Goal: Task Accomplishment & Management: Use online tool/utility

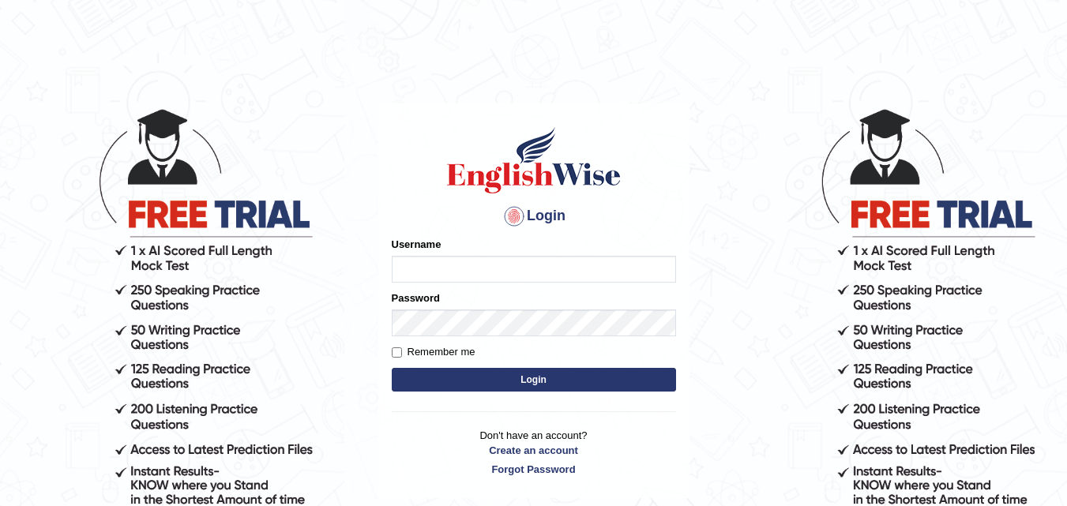
click at [513, 256] on input "Username" at bounding box center [534, 269] width 284 height 27
type input "Edu_hub"
click at [497, 308] on div "Password" at bounding box center [534, 314] width 284 height 46
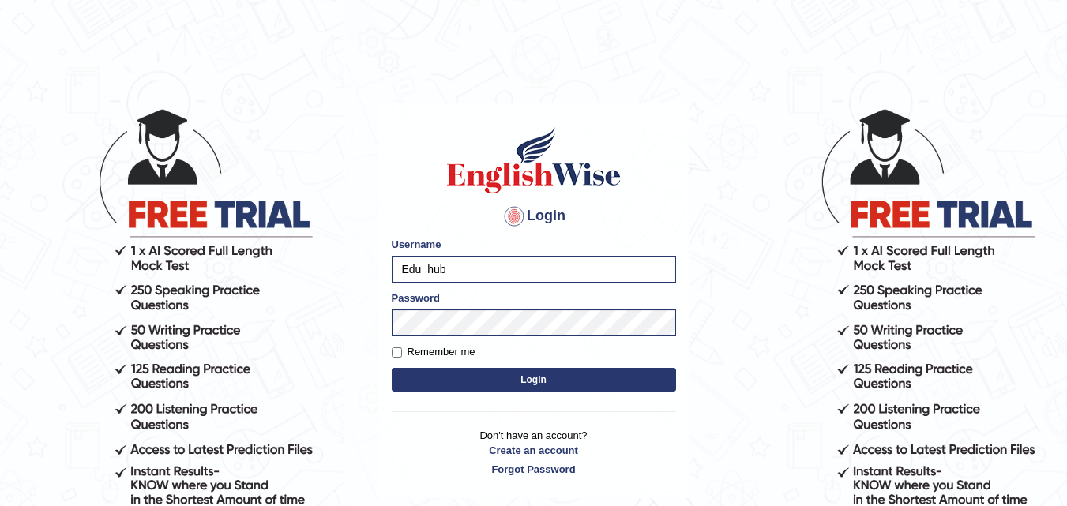
click at [432, 350] on label "Remember me" at bounding box center [434, 352] width 84 height 16
click at [402, 350] on input "Remember me" at bounding box center [397, 352] width 10 height 10
checkbox input "true"
click at [507, 382] on button "Login" at bounding box center [534, 380] width 284 height 24
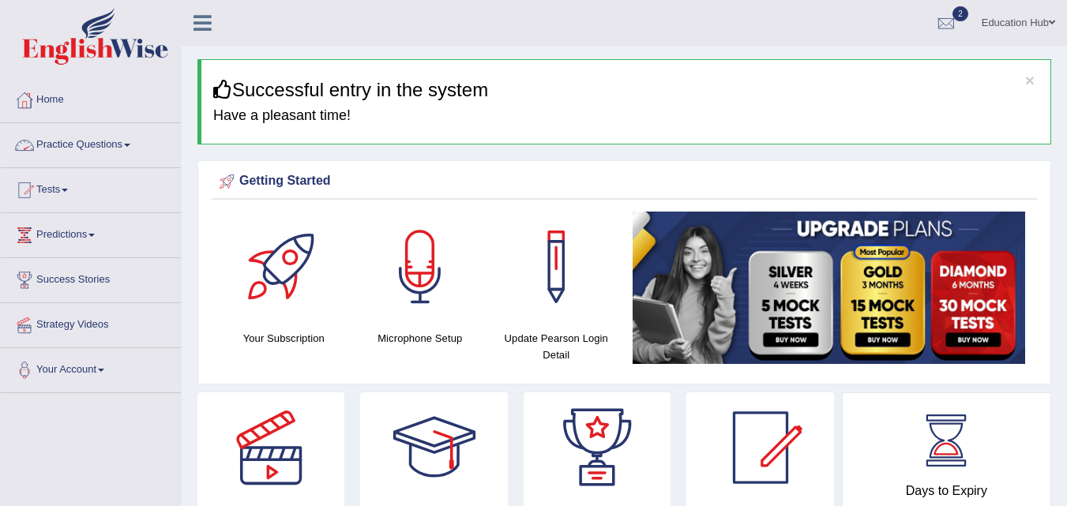
click at [118, 141] on link "Practice Questions" at bounding box center [91, 142] width 180 height 39
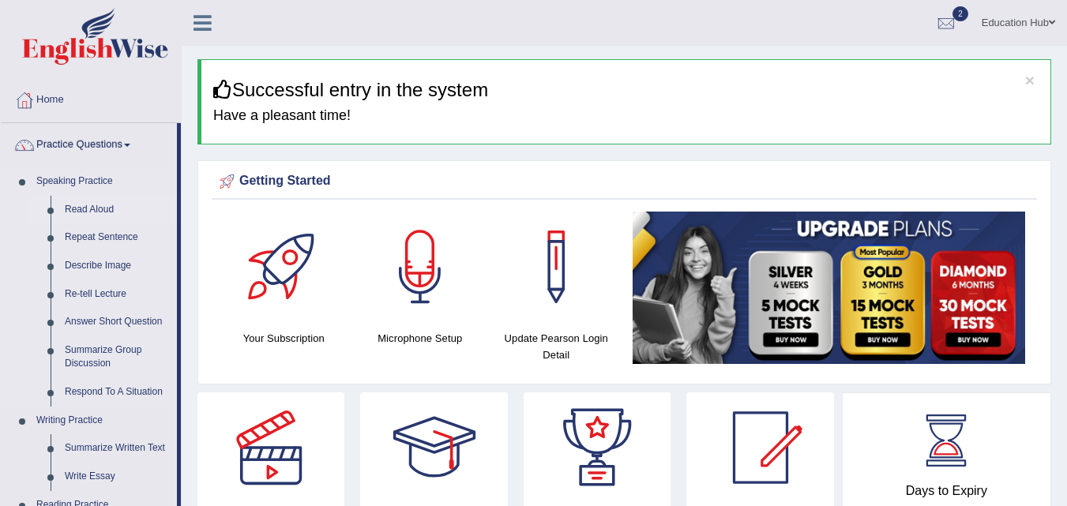
click at [99, 211] on link "Read Aloud" at bounding box center [117, 210] width 119 height 28
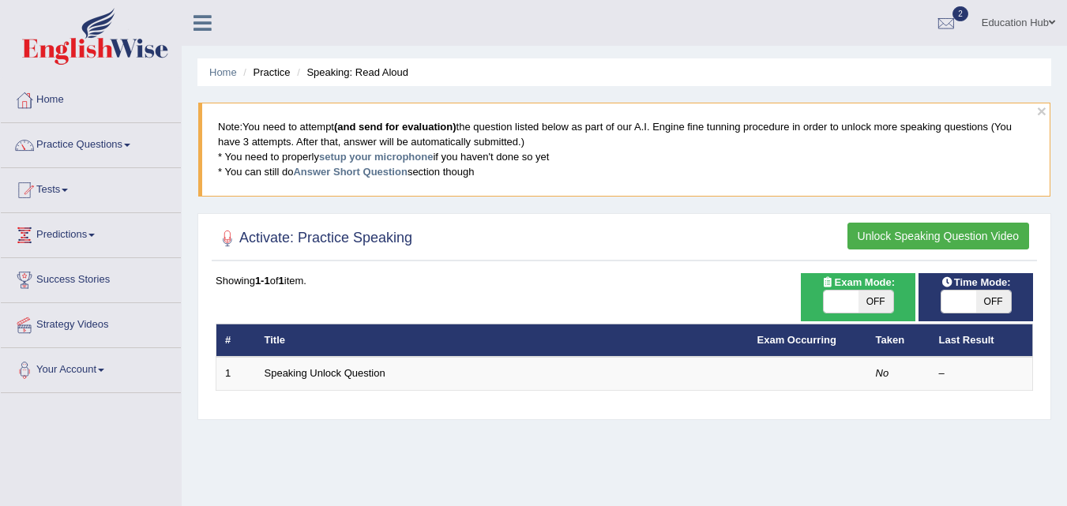
click at [877, 299] on span "OFF" at bounding box center [875, 302] width 35 height 22
checkbox input "true"
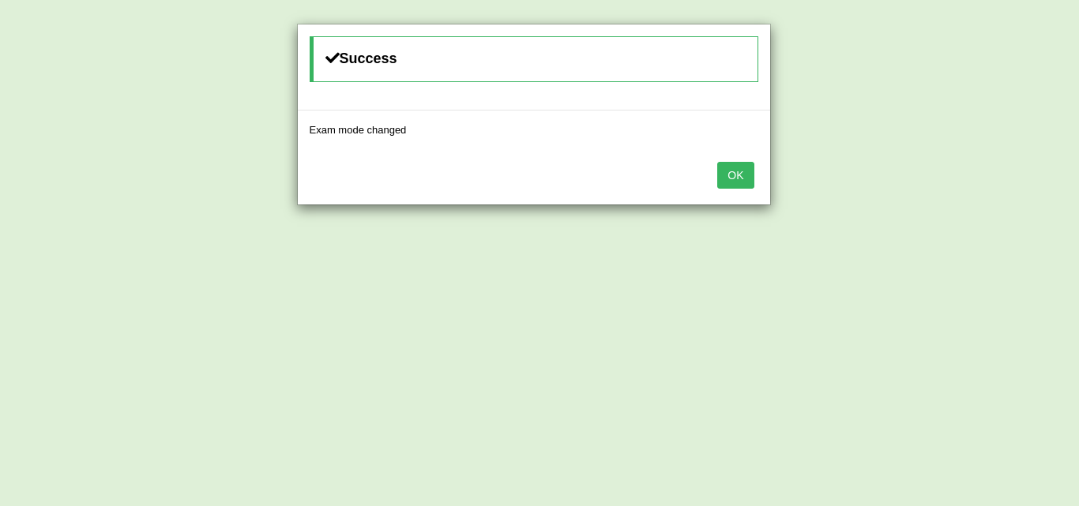
click at [742, 179] on button "OK" at bounding box center [735, 175] width 36 height 27
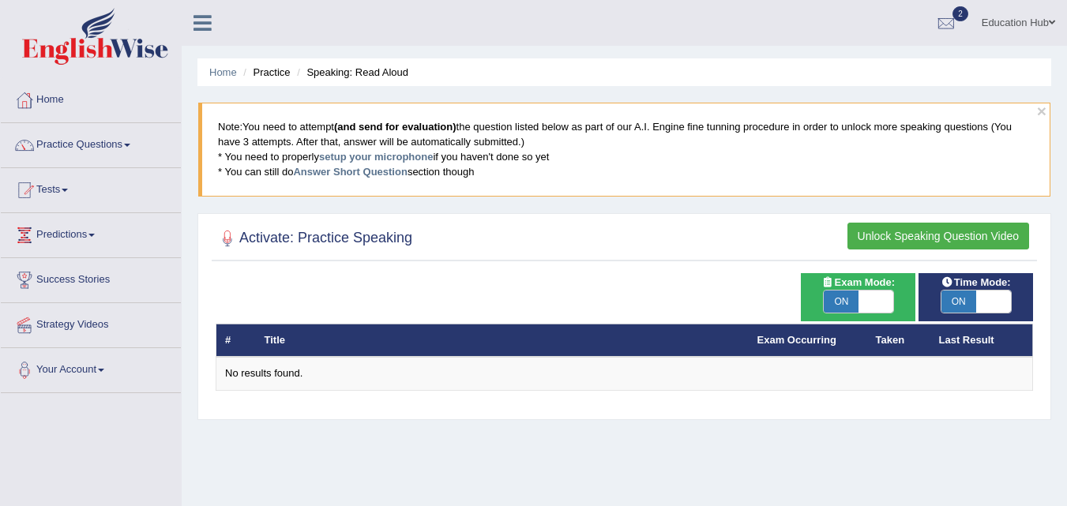
click at [997, 306] on div "ON OFF" at bounding box center [993, 302] width 104 height 22
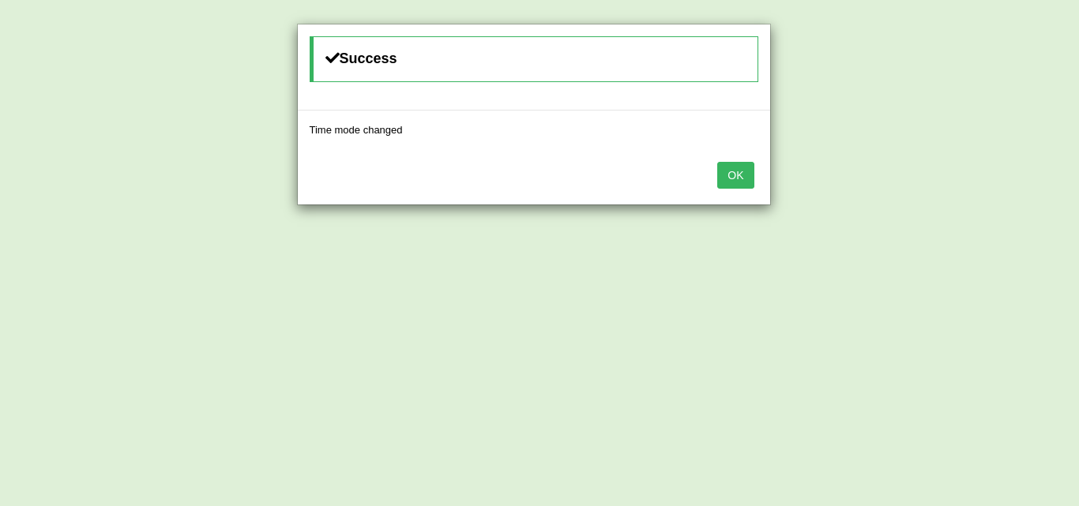
click at [738, 175] on button "OK" at bounding box center [735, 175] width 36 height 27
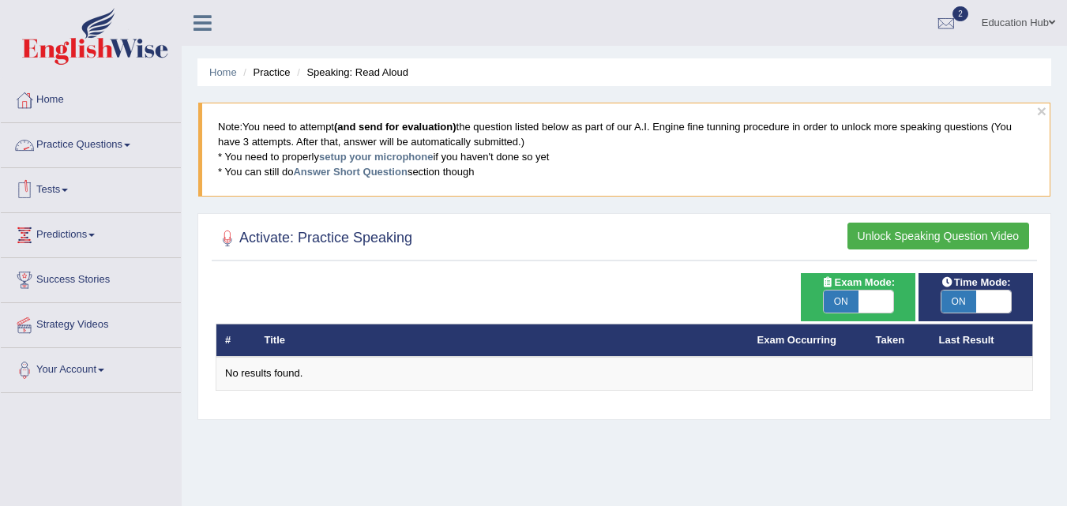
click at [115, 141] on link "Practice Questions" at bounding box center [91, 142] width 180 height 39
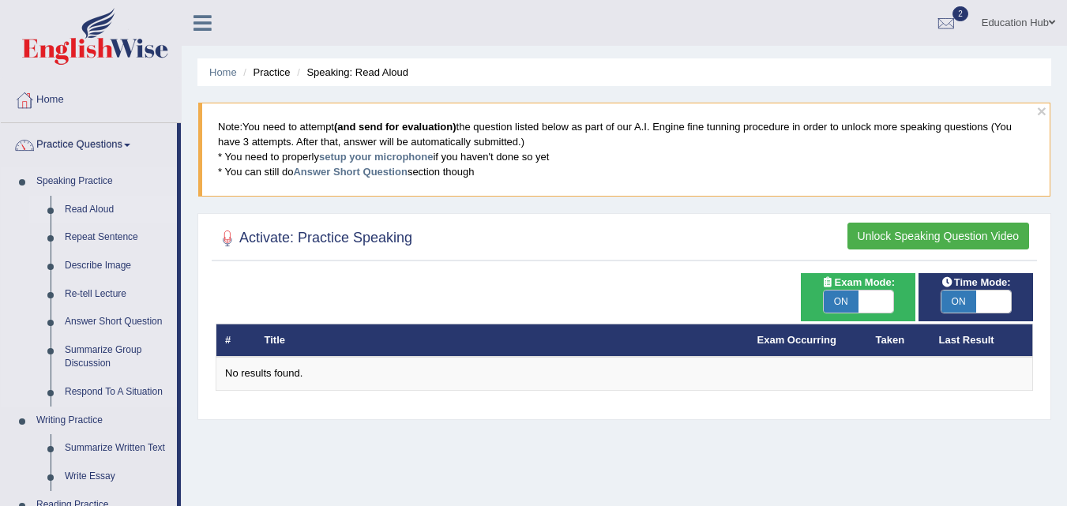
click at [99, 207] on link "Read Aloud" at bounding box center [117, 210] width 119 height 28
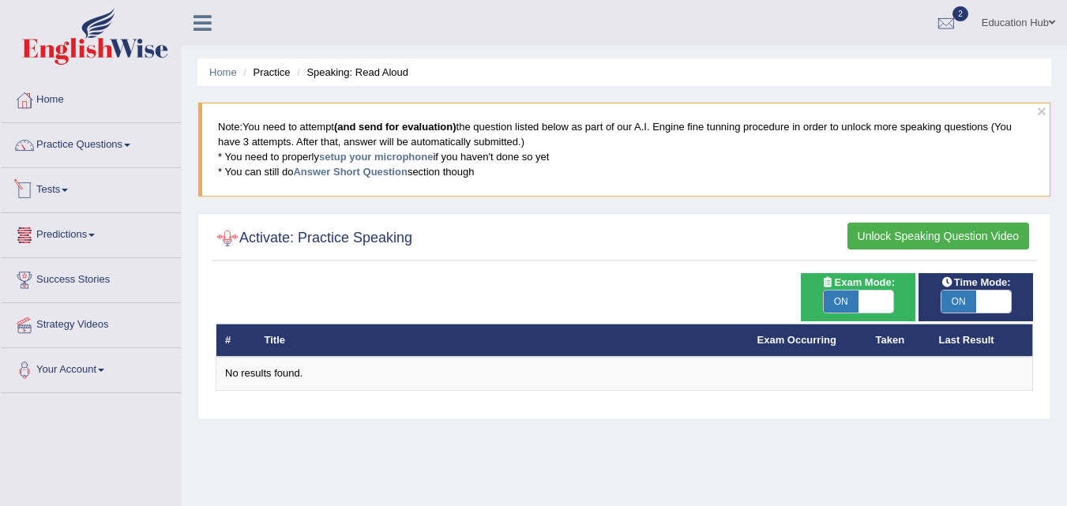
click at [118, 208] on li "Tests Take Practice Sectional Test Take Mock Test History" at bounding box center [91, 190] width 180 height 45
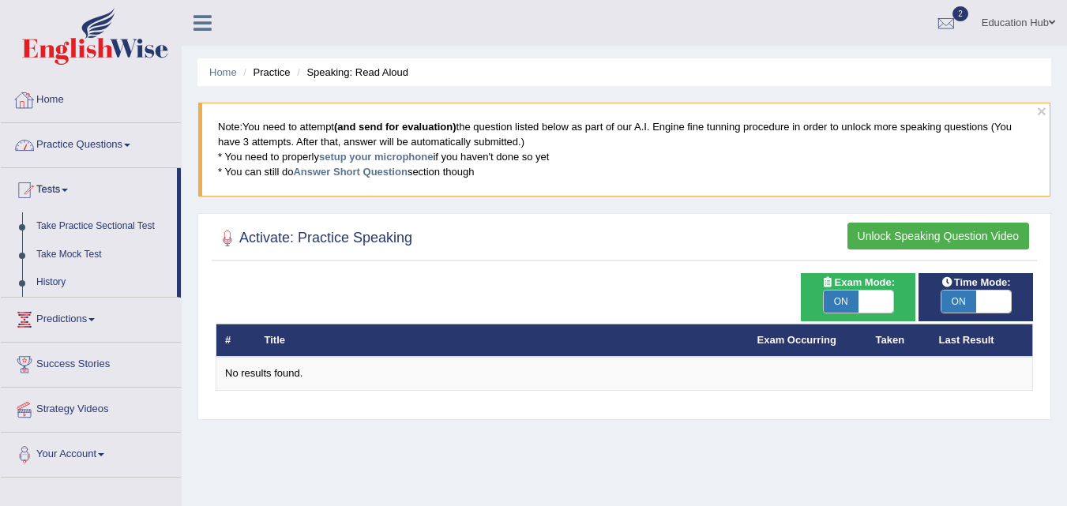
click at [107, 92] on link "Home" at bounding box center [91, 97] width 180 height 39
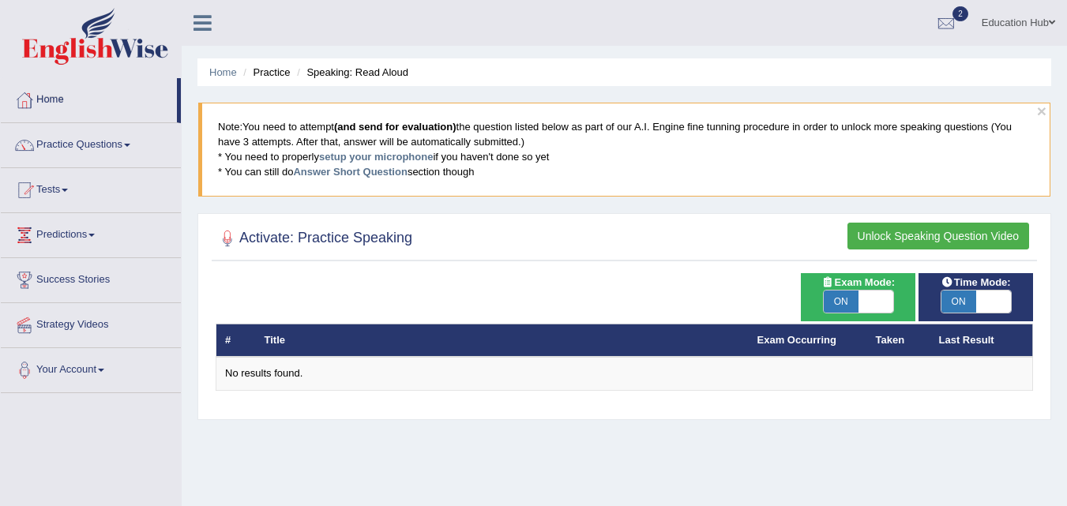
click at [107, 92] on link "Home" at bounding box center [89, 97] width 176 height 39
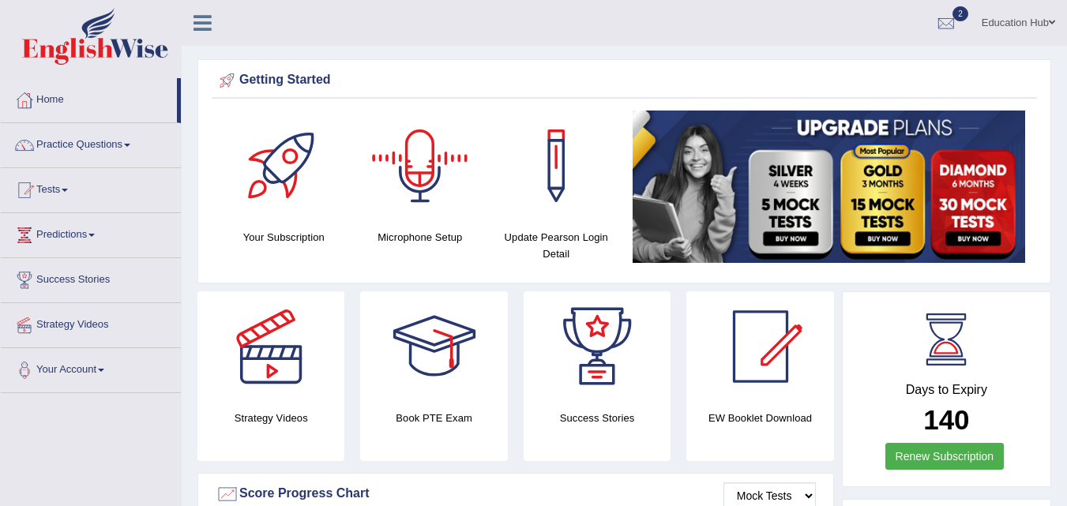
click at [431, 171] on div at bounding box center [420, 166] width 111 height 111
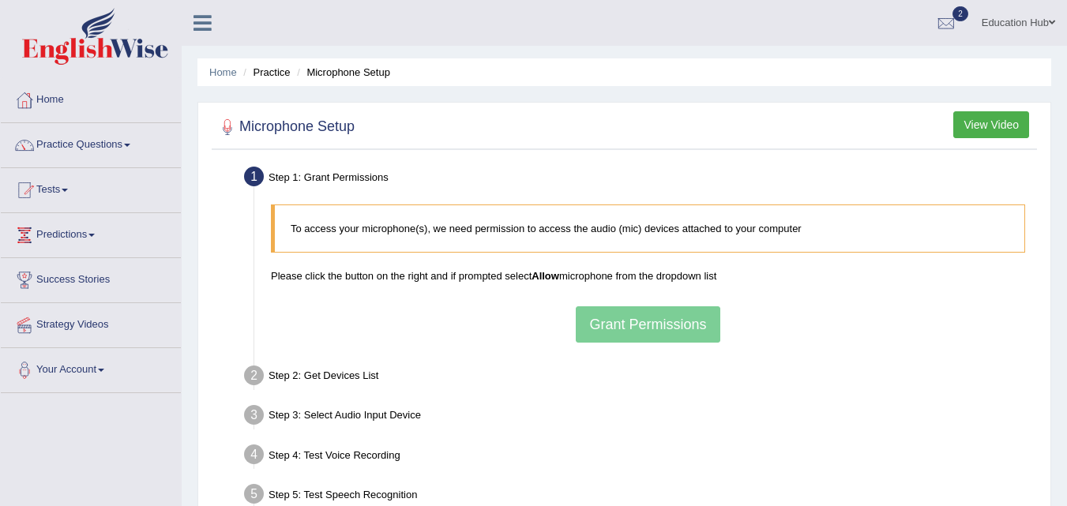
click at [920, 396] on ul "Step 1: Grant Permissions To access your microphone(s), we need permission to a…" at bounding box center [624, 358] width 817 height 392
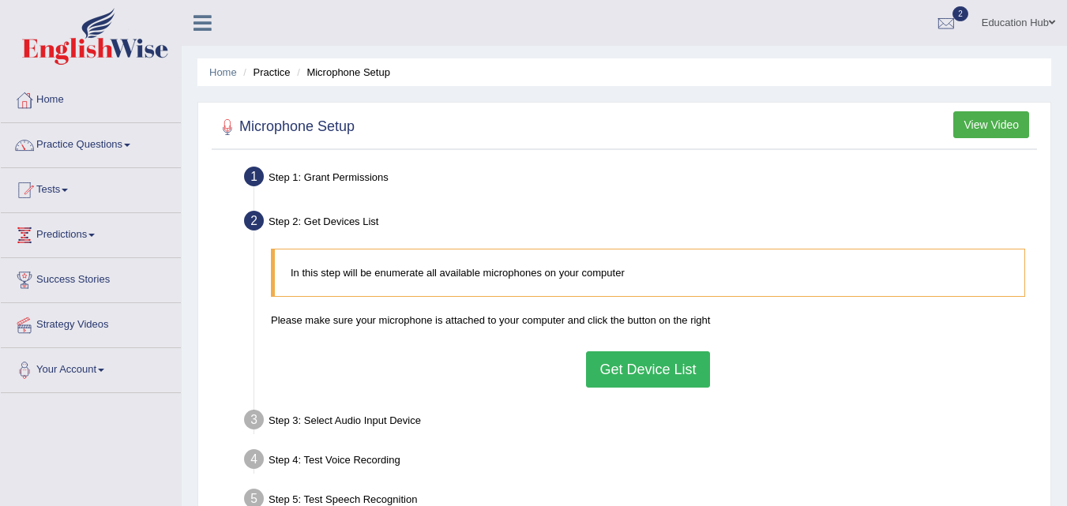
click at [630, 373] on button "Get Device List" at bounding box center [647, 369] width 123 height 36
drag, startPoint x: 671, startPoint y: 351, endPoint x: 966, endPoint y: 318, distance: 296.3
click at [966, 318] on p "Please make sure your microphone is attached to your computer and click the but…" at bounding box center [648, 320] width 754 height 15
click at [647, 347] on div "In this step will be enumerate all available microphones on your computer Pleas…" at bounding box center [648, 318] width 770 height 154
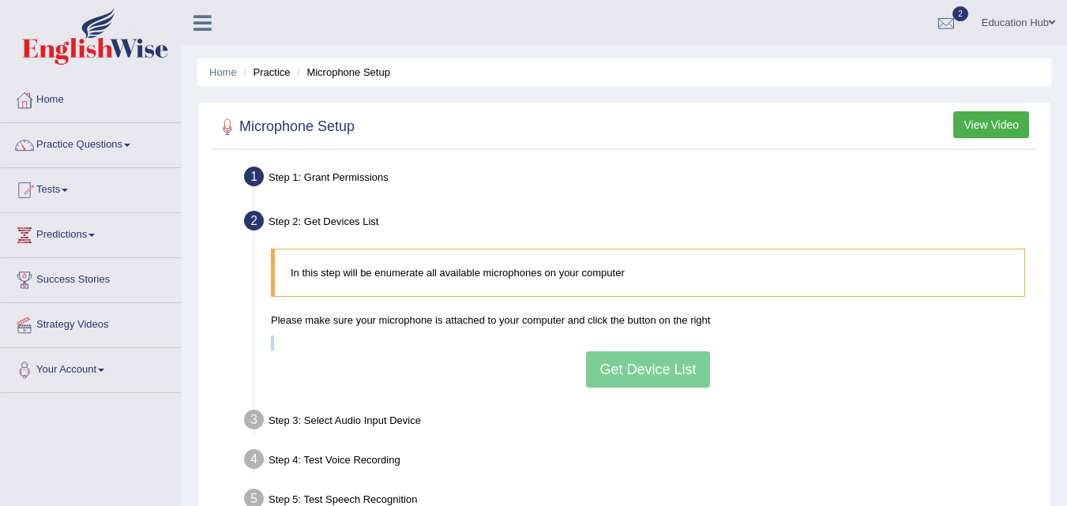
click at [647, 347] on div "In this step will be enumerate all available microphones on your computer Pleas…" at bounding box center [648, 318] width 770 height 154
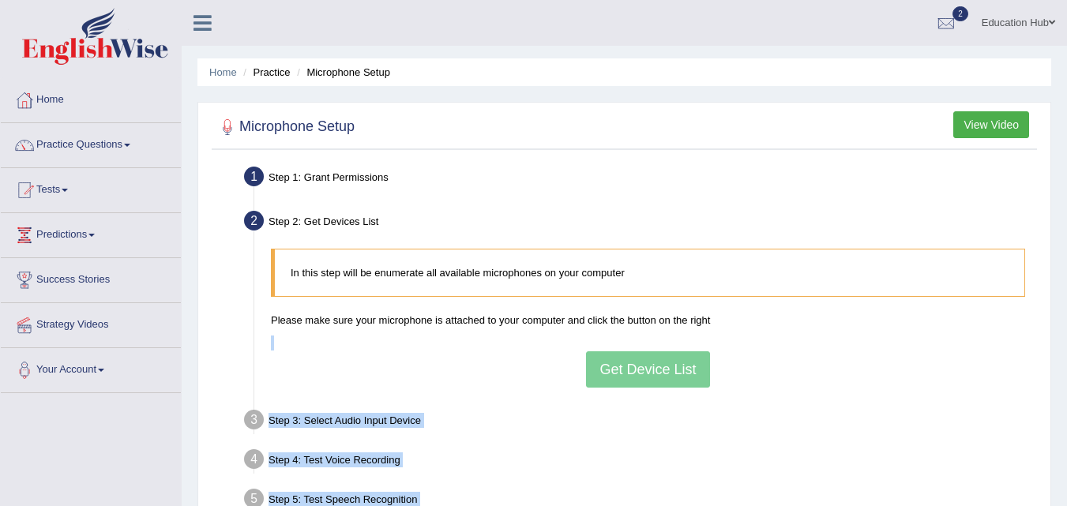
scroll to position [323, 0]
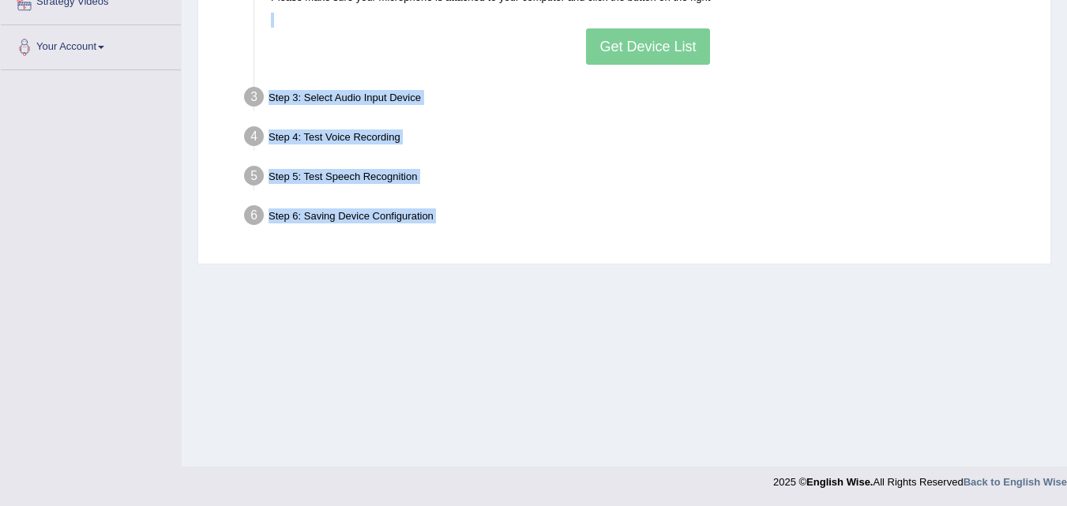
drag, startPoint x: 647, startPoint y: 347, endPoint x: 689, endPoint y: 290, distance: 71.2
click at [689, 290] on div "Home Practice Microphone Setup You have already completed the setup earlier wit…" at bounding box center [624, 72] width 885 height 790
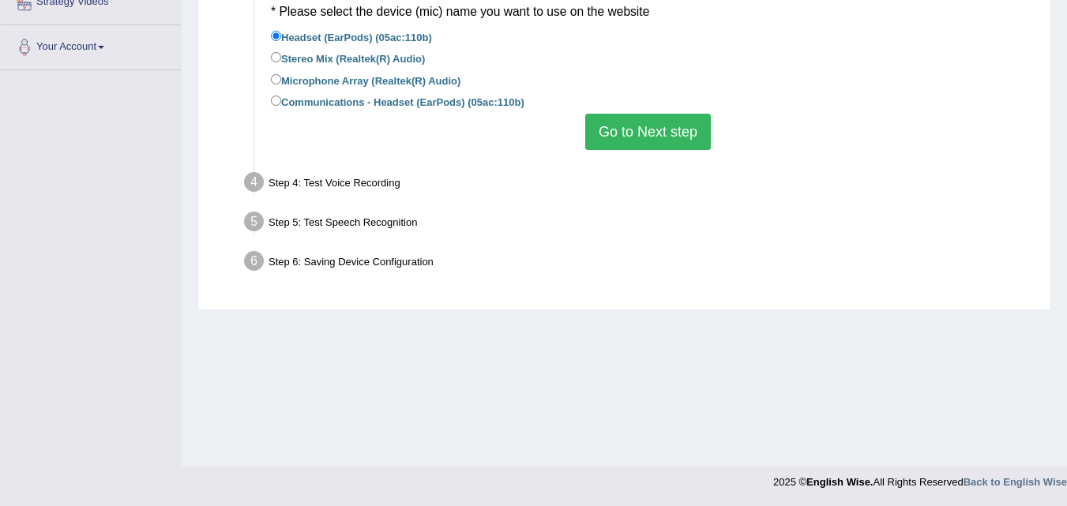
click at [671, 141] on button "Go to Next step" at bounding box center [648, 132] width 126 height 36
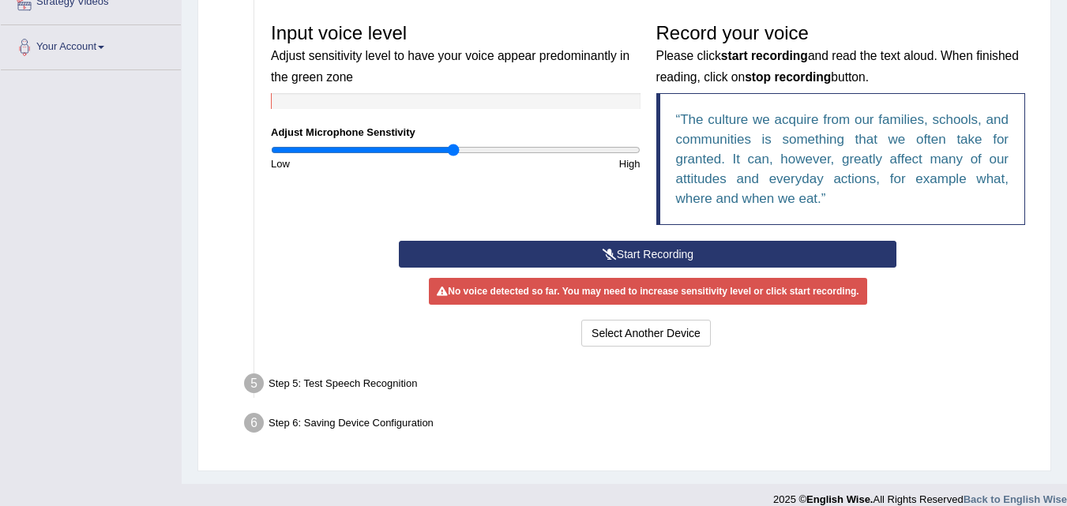
click at [848, 330] on div "Select Another Device Voice is ok. Go to Next step" at bounding box center [647, 335] width 497 height 31
click at [801, 248] on button "Start Recording" at bounding box center [647, 254] width 497 height 27
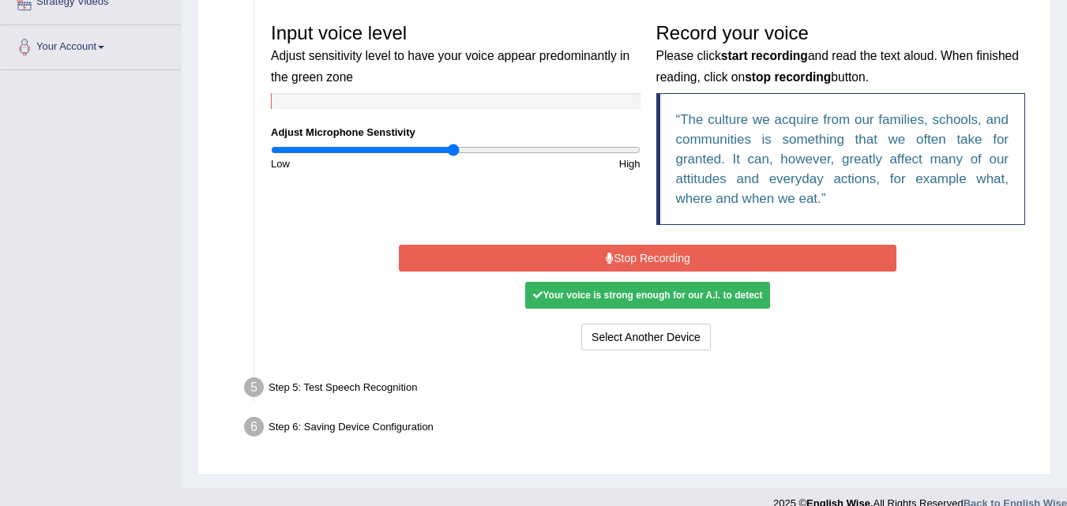
click at [807, 270] on button "Stop Recording" at bounding box center [647, 258] width 497 height 27
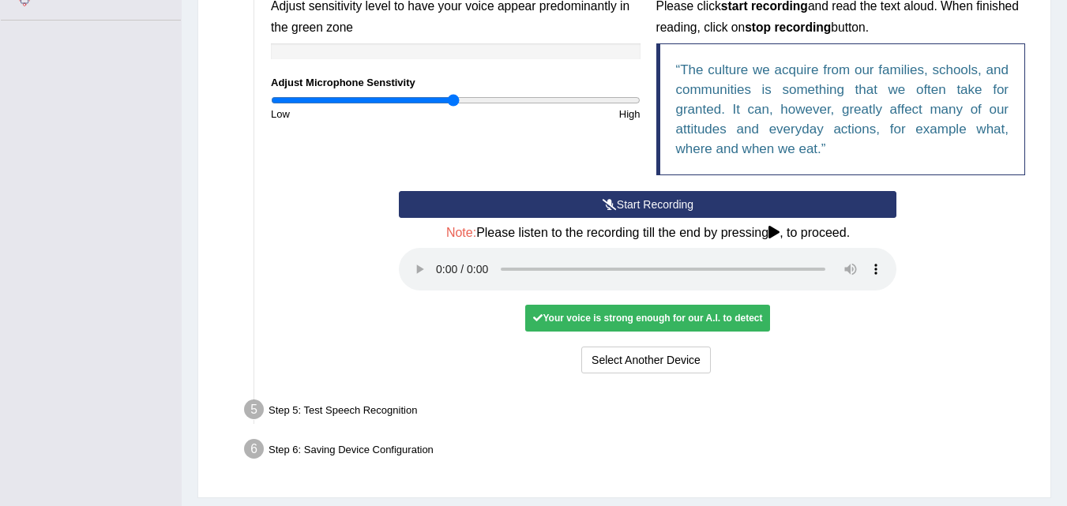
scroll to position [416, 0]
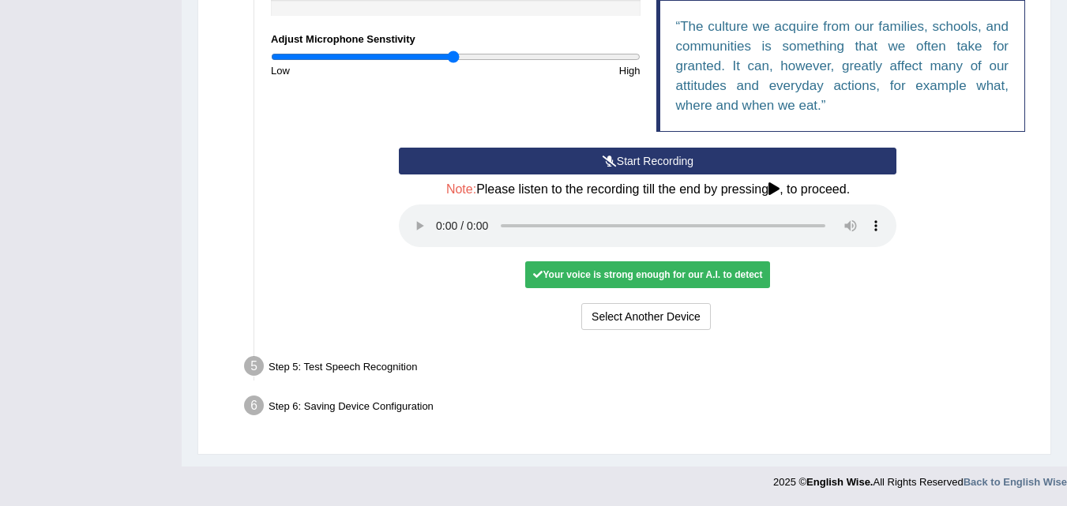
click at [663, 273] on div "Your voice is strong enough for our A.I. to detect" at bounding box center [647, 274] width 245 height 27
click at [754, 347] on ul "Step 1: Grant Permissions To access your microphone(s), we need permission to a…" at bounding box center [624, 86] width 817 height 680
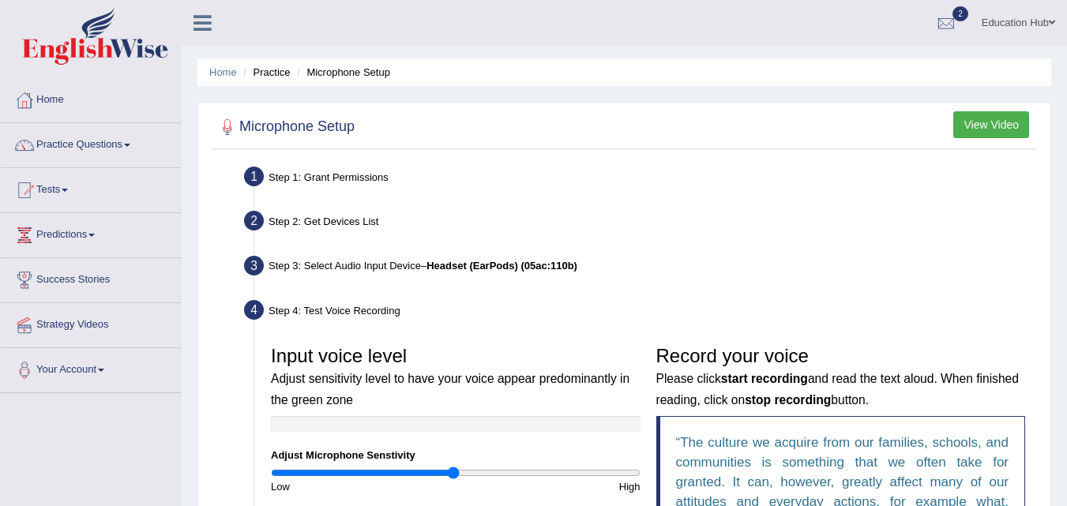
click at [723, 305] on div "Step 4: Test Voice Recording" at bounding box center [640, 312] width 806 height 35
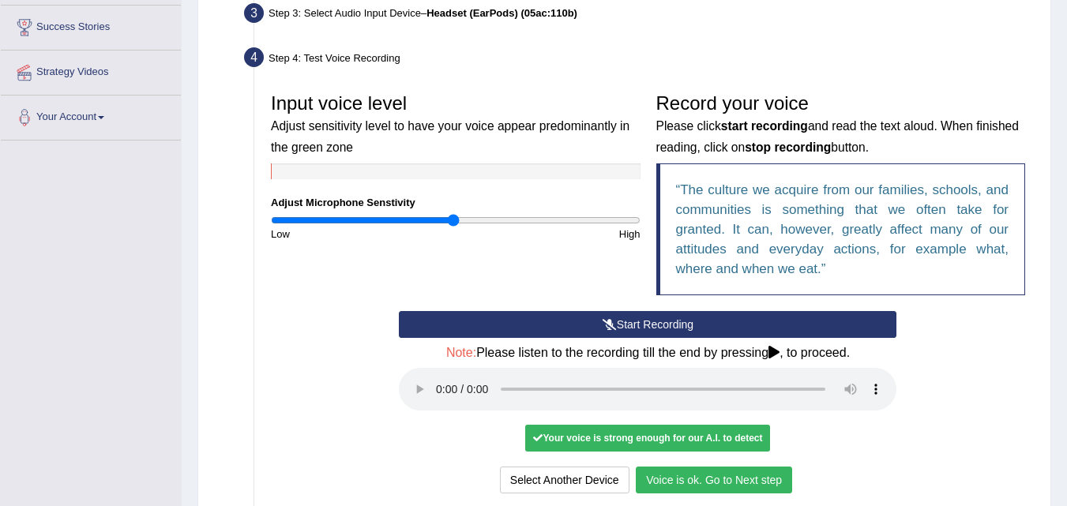
scroll to position [284, 0]
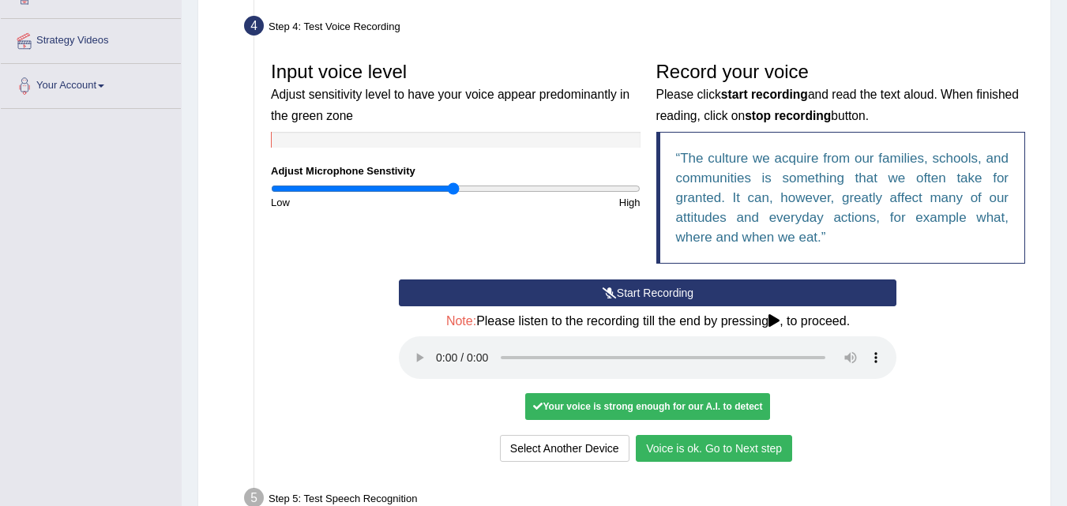
click at [708, 440] on button "Voice is ok. Go to Next step" at bounding box center [714, 448] width 156 height 27
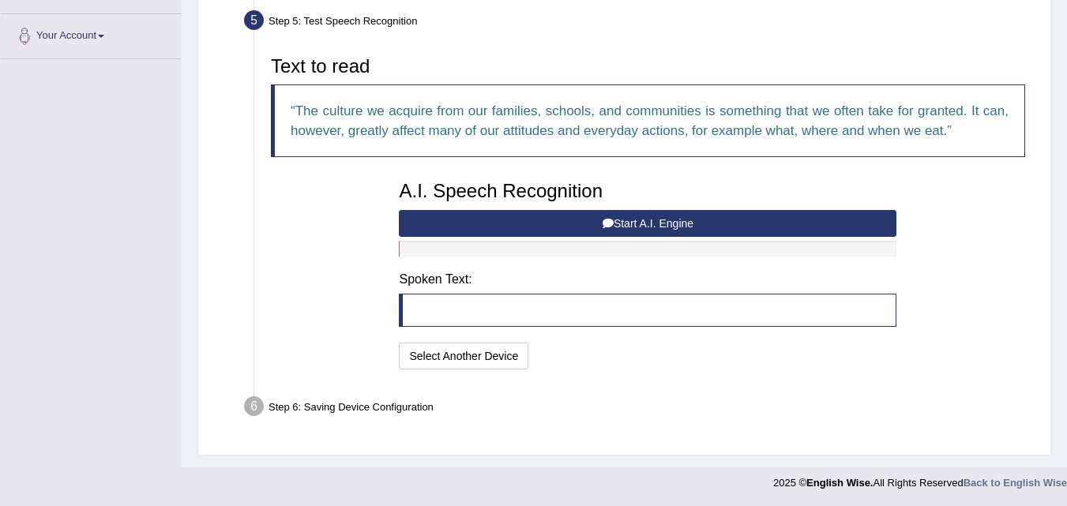
scroll to position [335, 0]
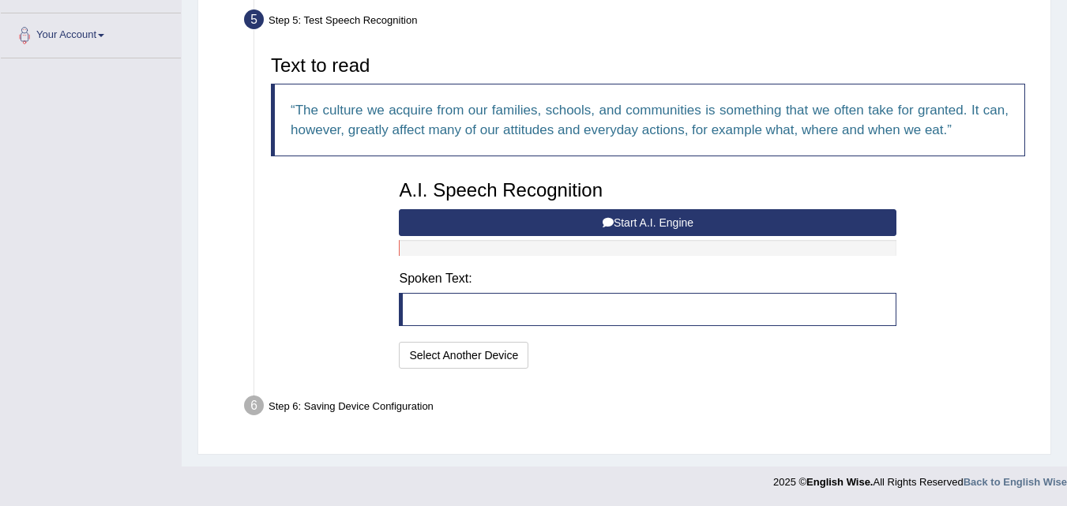
click at [709, 221] on button "Start A.I. Engine" at bounding box center [647, 222] width 497 height 27
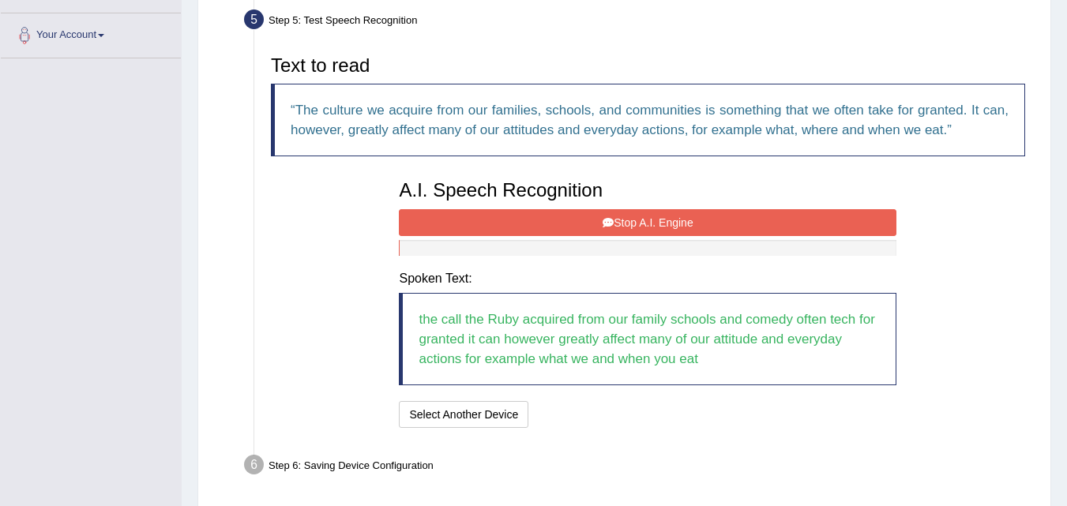
click at [726, 222] on button "Stop A.I. Engine" at bounding box center [647, 222] width 497 height 27
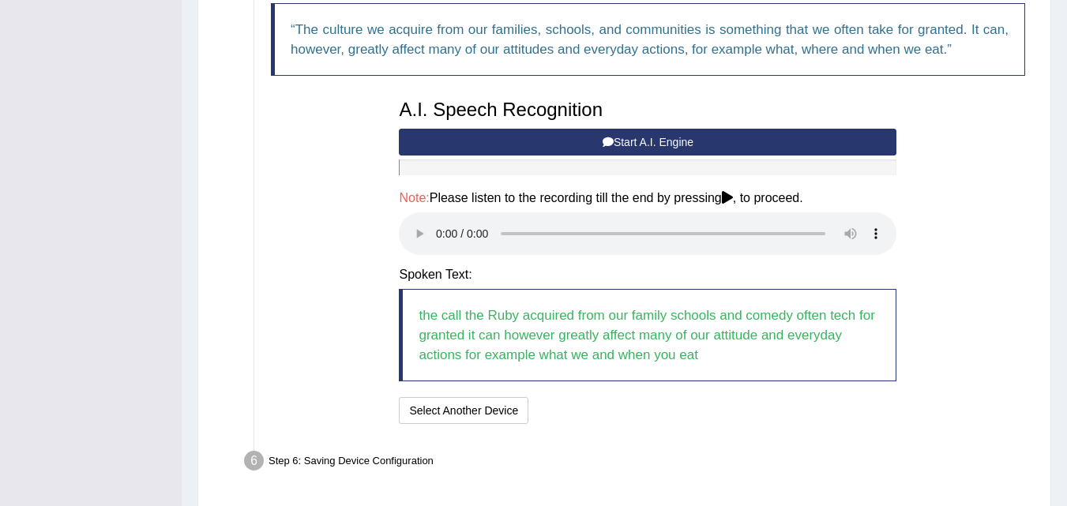
scroll to position [471, 0]
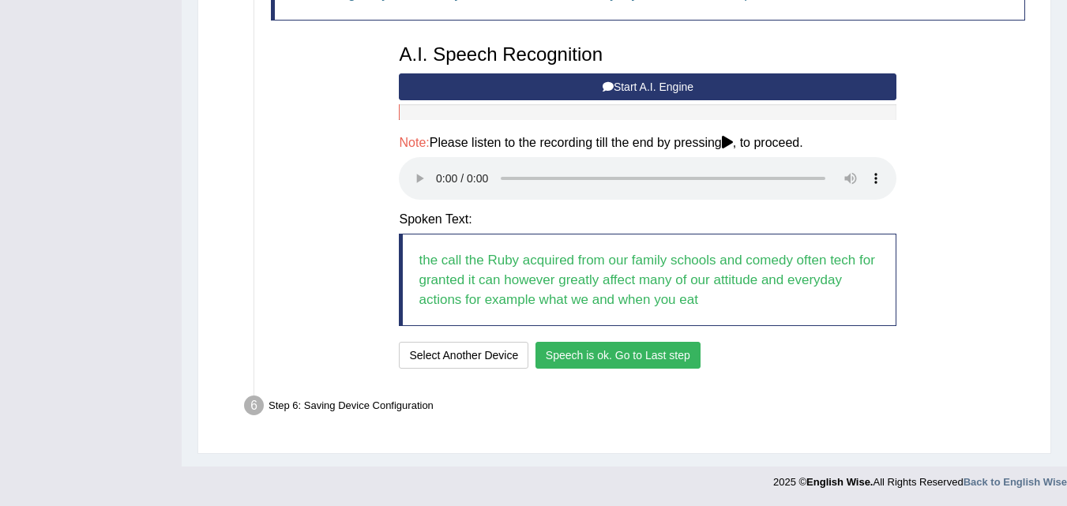
click at [620, 366] on button "Speech is ok. Go to Last step" at bounding box center [617, 355] width 165 height 27
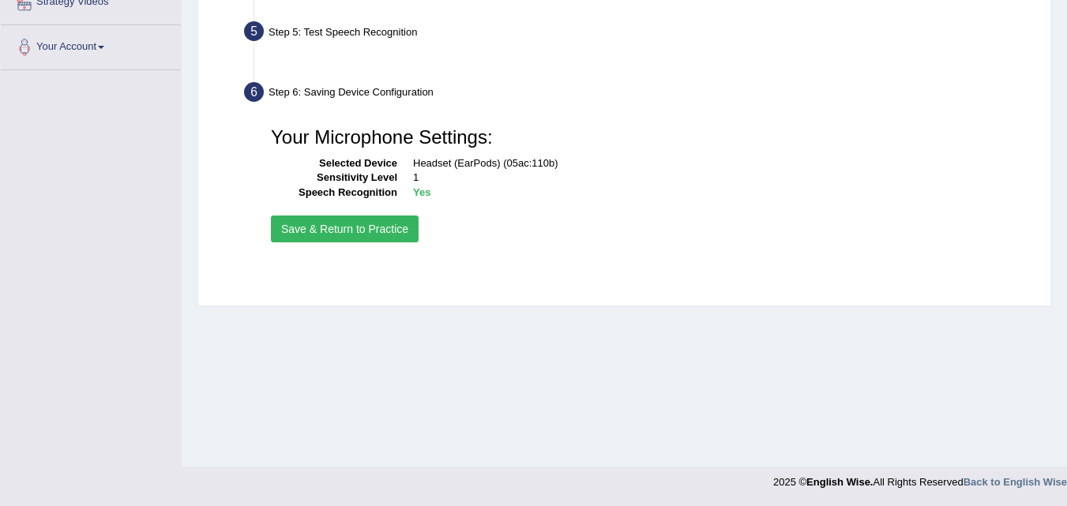
scroll to position [323, 0]
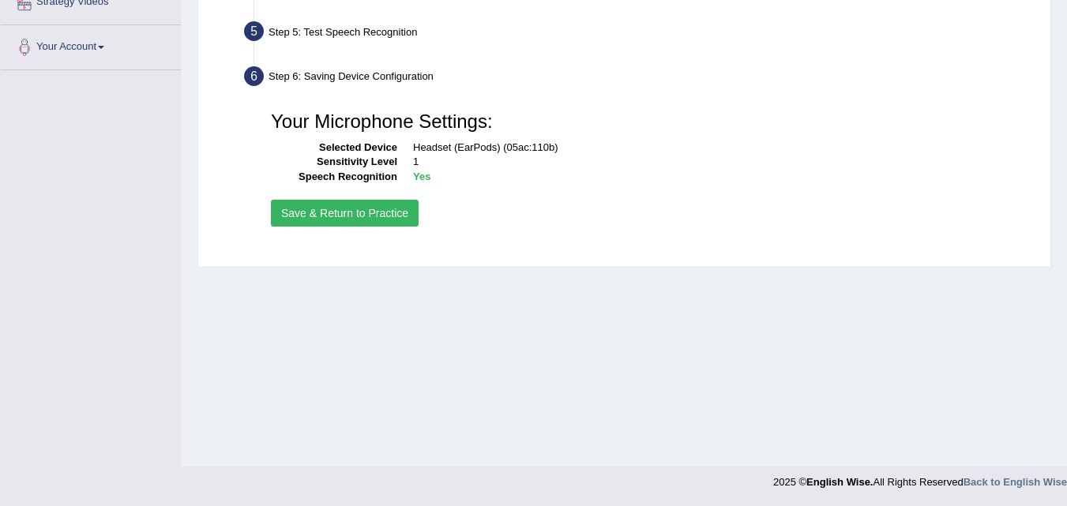
click at [366, 210] on button "Save & Return to Practice" at bounding box center [345, 213] width 148 height 27
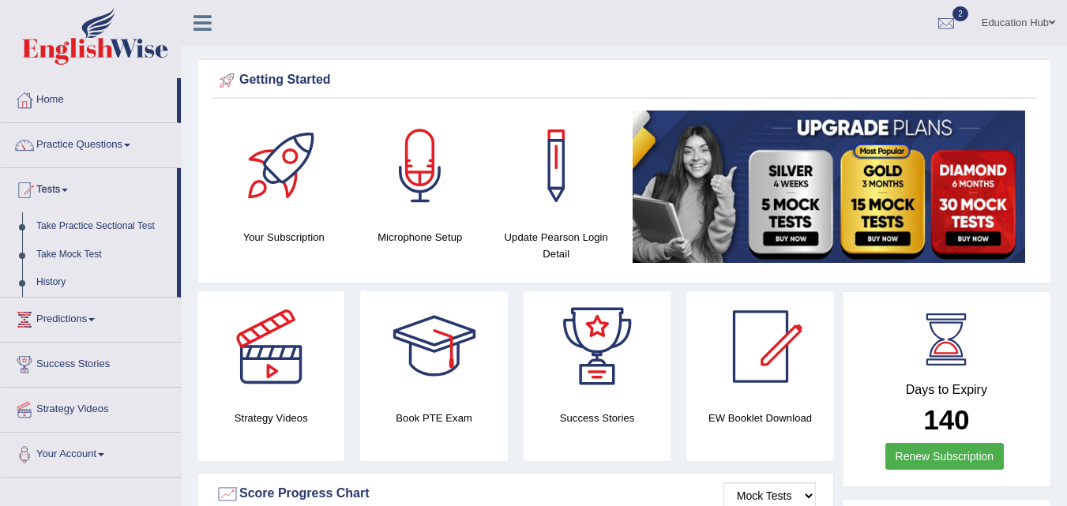
click at [103, 229] on link "Take Practice Sectional Test" at bounding box center [103, 226] width 148 height 28
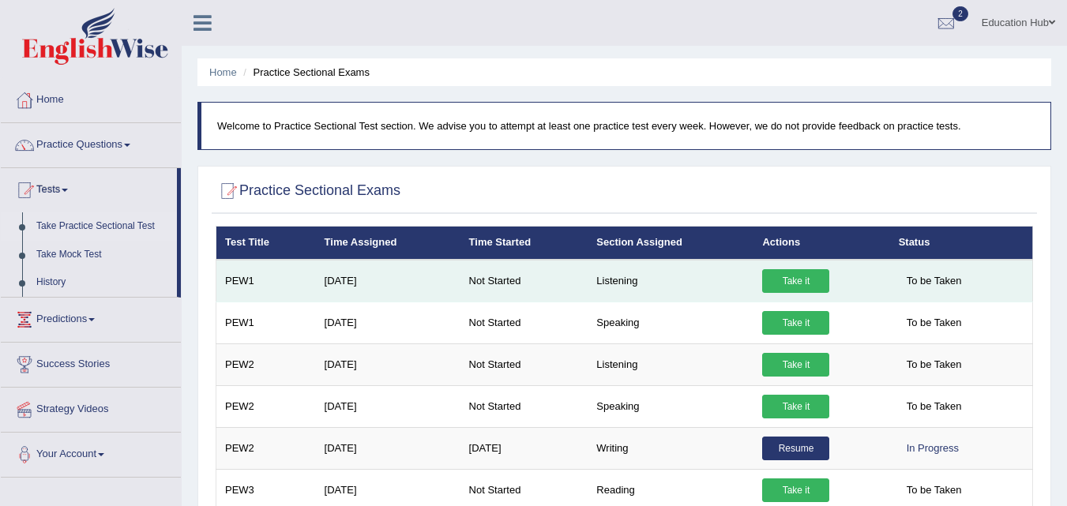
click at [809, 288] on link "Take it" at bounding box center [795, 281] width 67 height 24
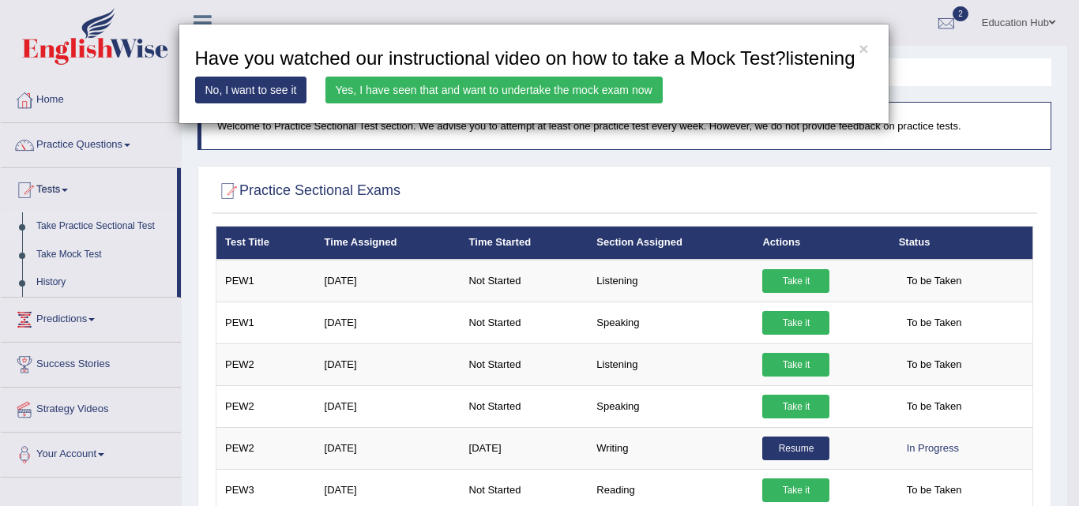
click at [792, 325] on div "× Have you watched our instructional video on how to take a Mock Test?listening…" at bounding box center [539, 253] width 1079 height 506
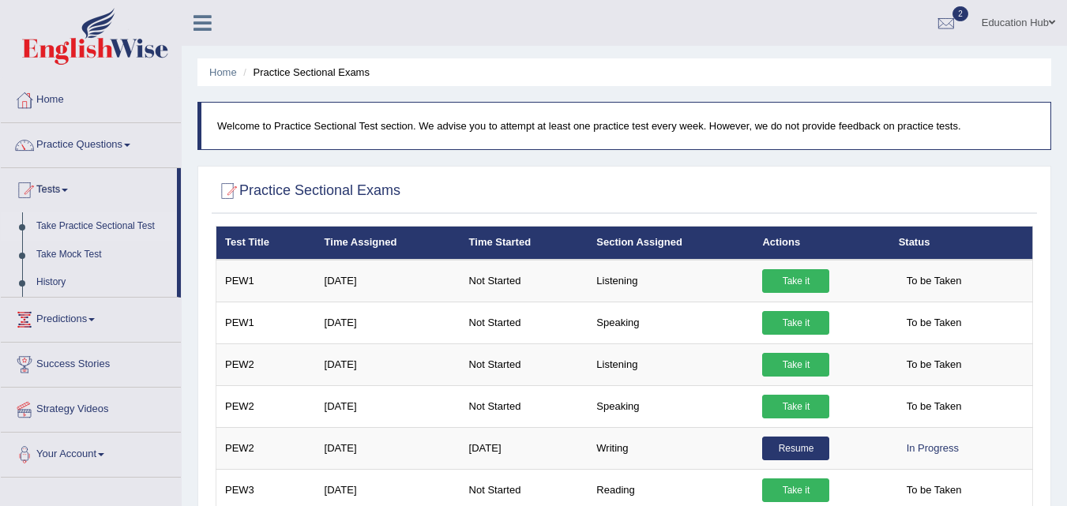
click at [792, 325] on link "Take it" at bounding box center [795, 323] width 67 height 24
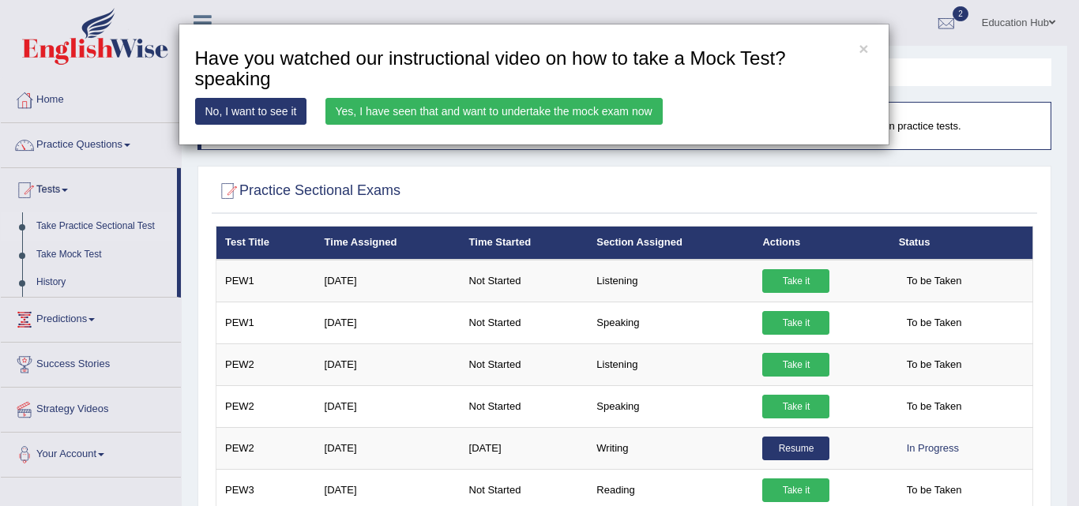
click at [272, 112] on link "No, I want to see it" at bounding box center [251, 111] width 112 height 27
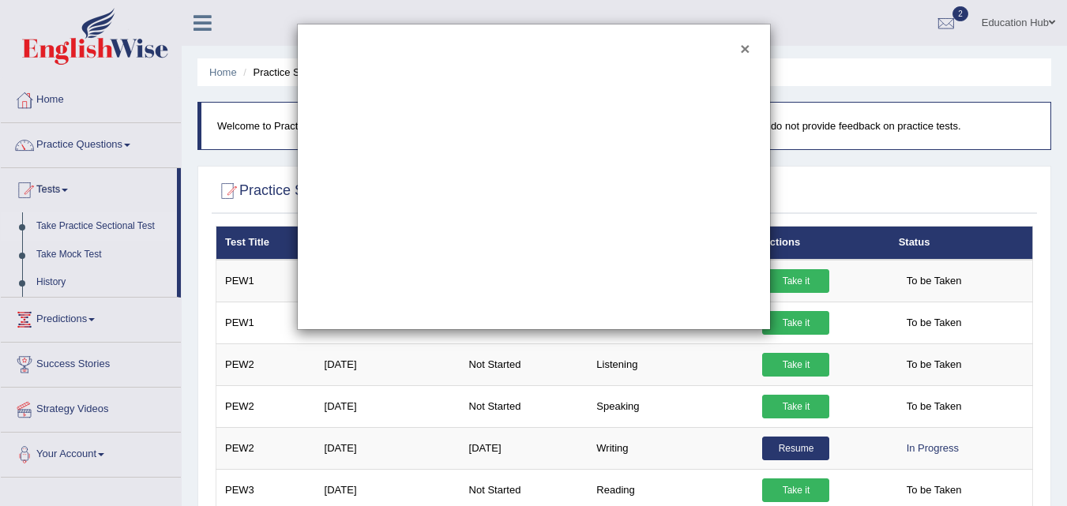
click at [745, 52] on button "×" at bounding box center [744, 48] width 9 height 17
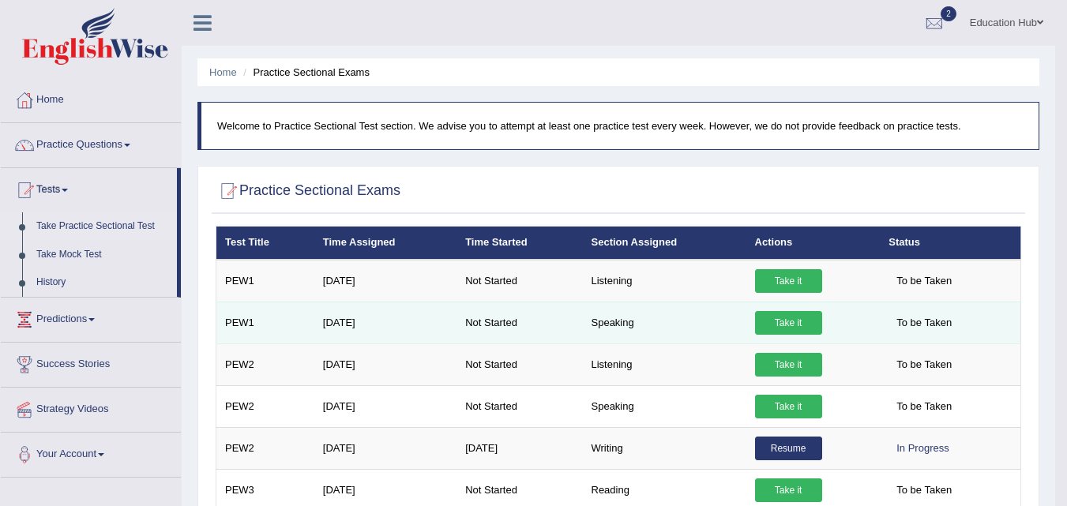
click at [790, 321] on link "Take it" at bounding box center [788, 323] width 67 height 24
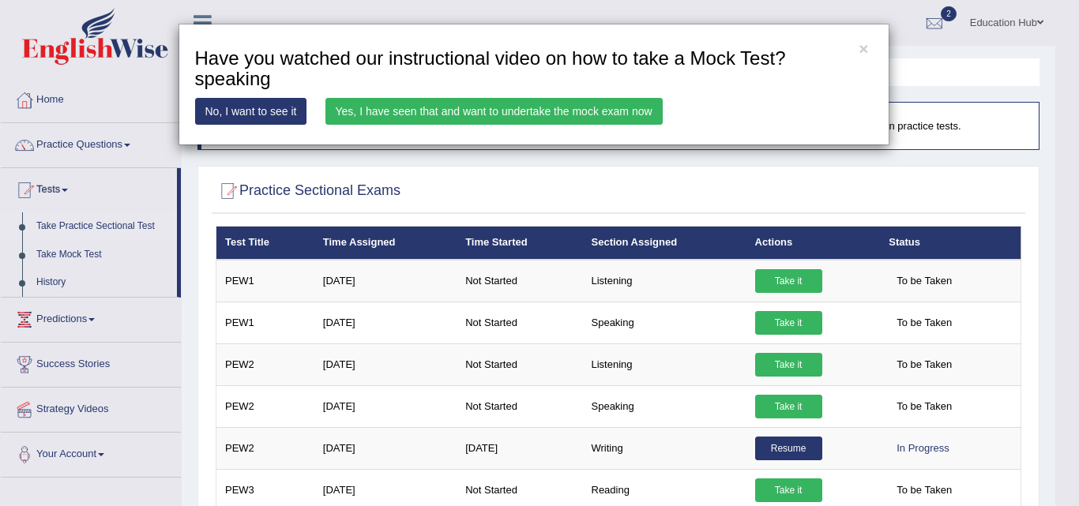
click at [552, 117] on link "Yes, I have seen that and want to undertake the mock exam now" at bounding box center [493, 111] width 337 height 27
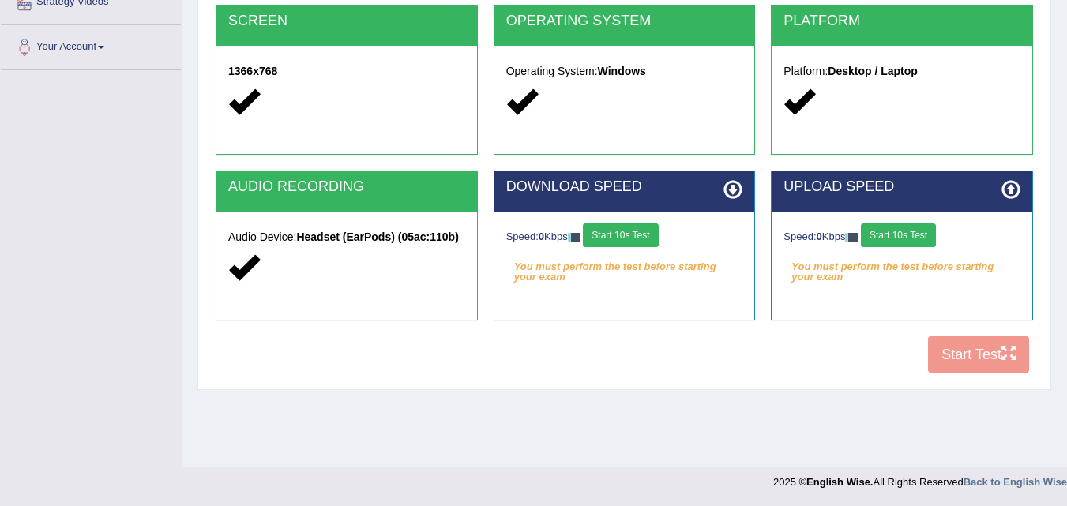
click at [997, 364] on div "COOKIES Cookies Enabled JAVASCRIPT Javascript Enabled BROWSER Browser: Chrome S…" at bounding box center [624, 110] width 825 height 543
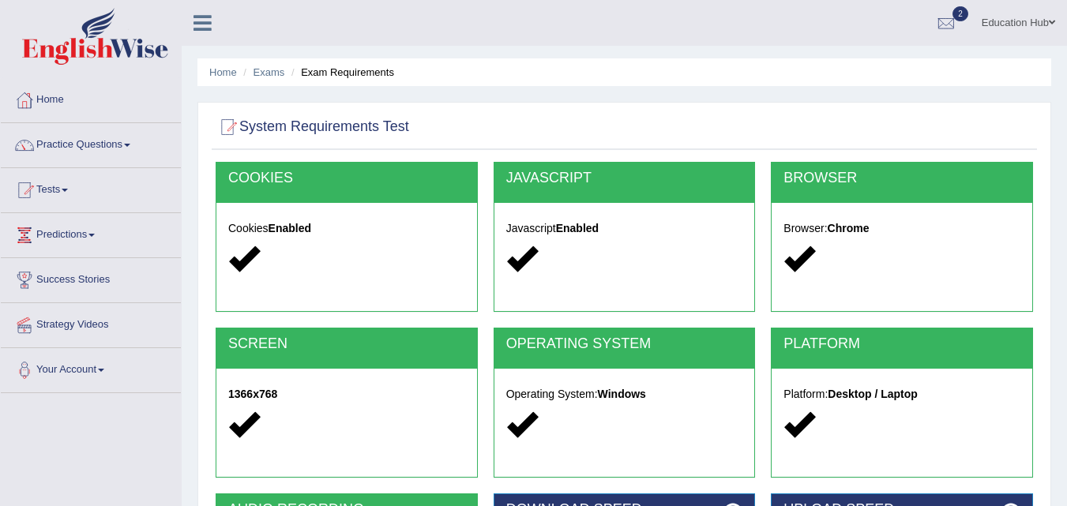
scroll to position [323, 0]
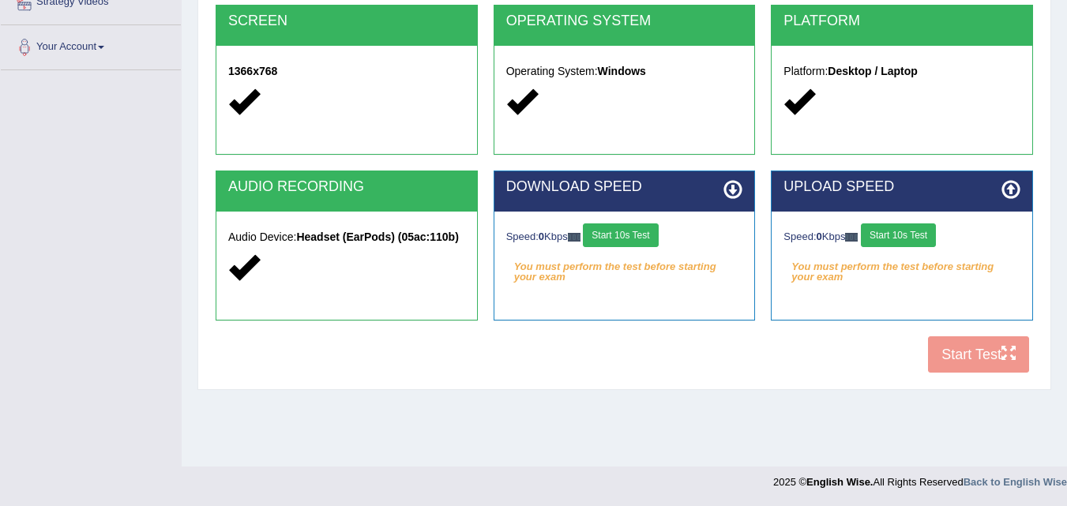
click at [672, 193] on h2 "DOWNLOAD SPEED" at bounding box center [624, 187] width 237 height 16
click at [632, 234] on button "Start 10s Test" at bounding box center [620, 235] width 75 height 24
click at [918, 229] on button "Start 10s Test" at bounding box center [898, 235] width 75 height 24
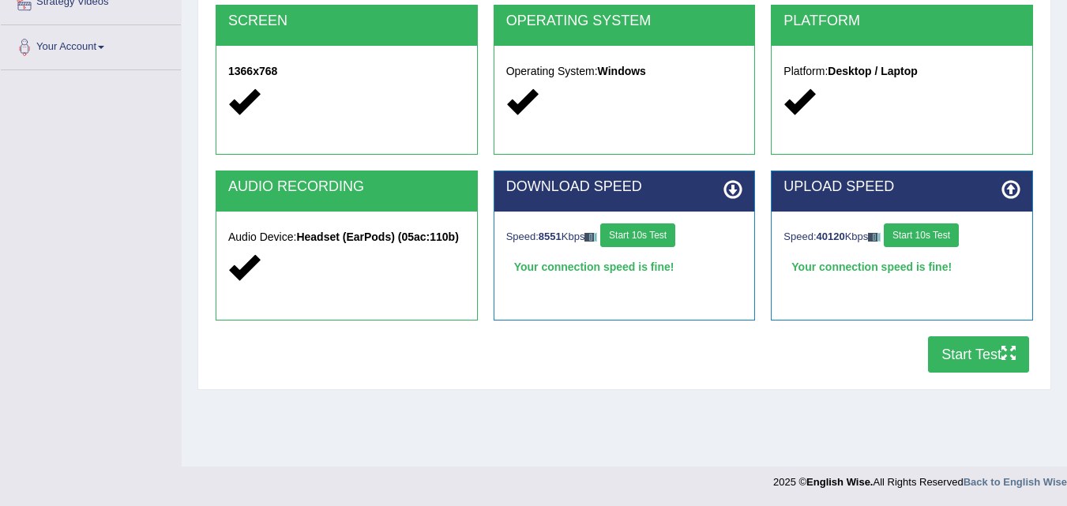
click at [949, 357] on button "Start Test" at bounding box center [978, 354] width 101 height 36
